Goal: Information Seeking & Learning: Learn about a topic

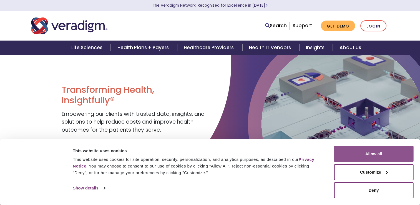
click at [369, 155] on button "Allow all" at bounding box center [373, 154] width 79 height 16
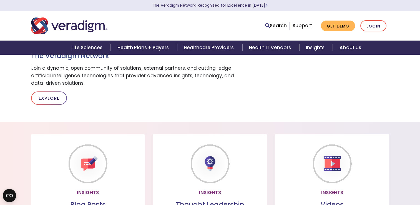
scroll to position [314, 0]
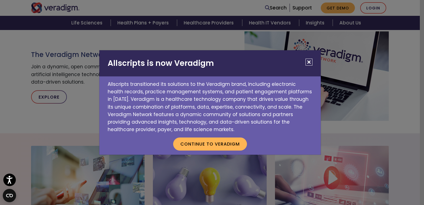
click at [307, 59] on button "Close" at bounding box center [309, 62] width 7 height 7
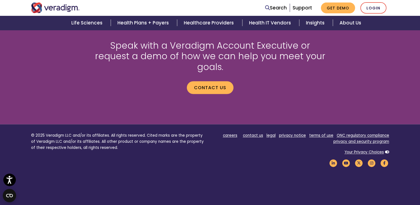
scroll to position [746, 0]
click at [233, 133] on link "careers" at bounding box center [230, 135] width 14 height 5
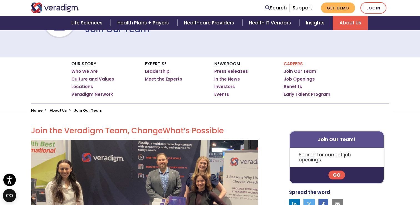
scroll to position [63, 0]
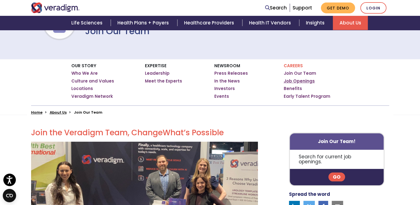
click at [294, 82] on link "Job Openings" at bounding box center [299, 81] width 31 height 6
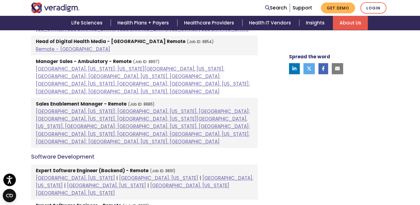
scroll to position [620, 0]
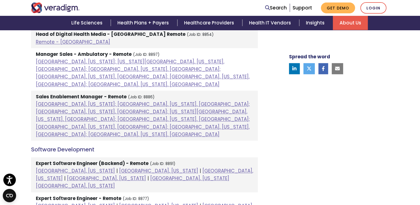
click at [107, 160] on strong "Expert Software Engineer (Backend) - Remote" at bounding box center [92, 163] width 113 height 7
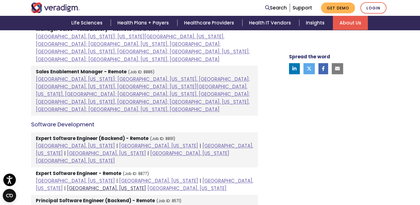
scroll to position [649, 0]
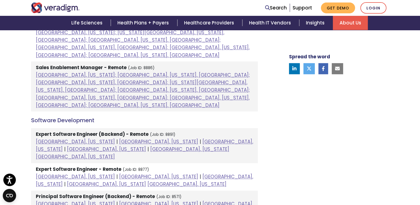
click at [84, 131] on strong "Expert Software Engineer (Backend) - Remote" at bounding box center [92, 134] width 113 height 7
click at [128, 138] on link "[GEOGRAPHIC_DATA], [US_STATE]" at bounding box center [144, 145] width 217 height 14
